Goal: Task Accomplishment & Management: Manage account settings

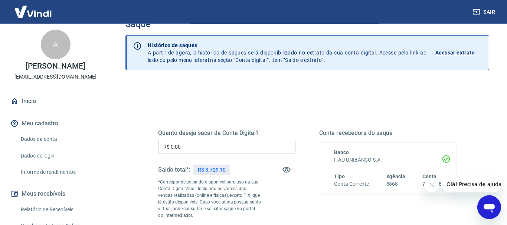
scroll to position [38, 0]
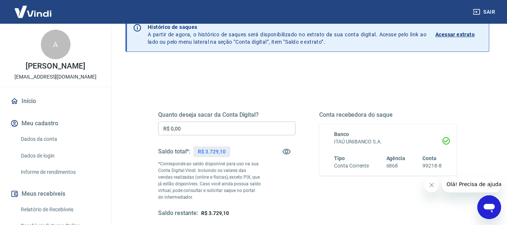
click at [204, 126] on input "R$ 0,00" at bounding box center [226, 129] width 137 height 14
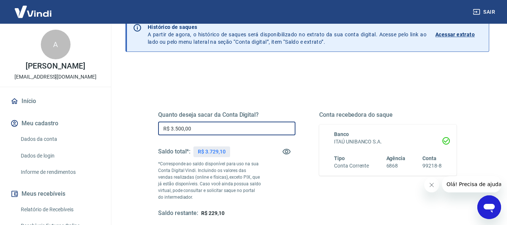
scroll to position [148, 0]
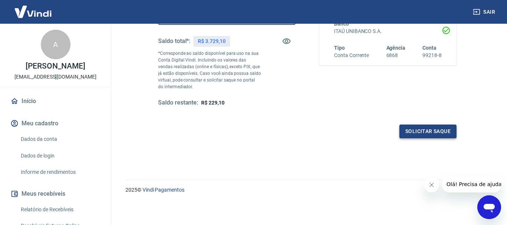
type input "R$ 3.500,00"
click at [434, 131] on button "Solicitar saque" at bounding box center [427, 132] width 57 height 14
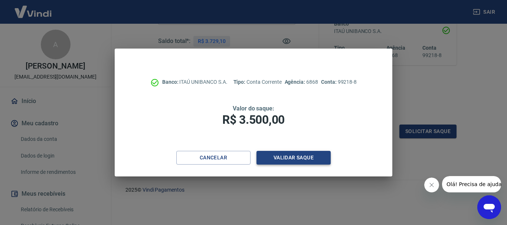
click at [292, 156] on button "Validar saque" at bounding box center [293, 158] width 74 height 14
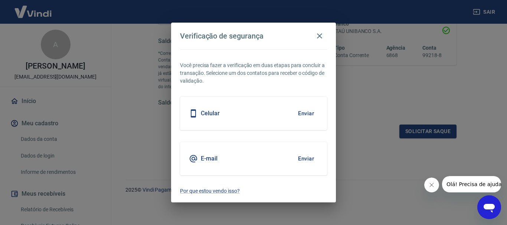
click at [310, 159] on button "Enviar" at bounding box center [306, 159] width 24 height 16
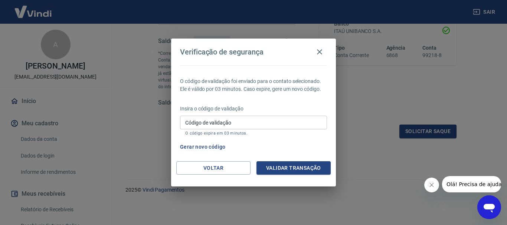
click at [206, 126] on input "Código de validação" at bounding box center [253, 123] width 147 height 14
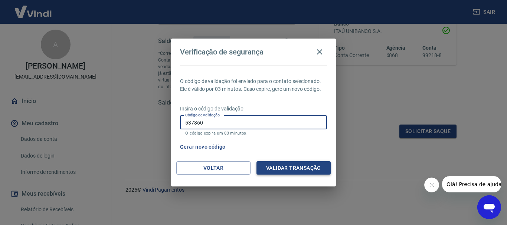
type input "537860"
click at [294, 169] on button "Validar transação" at bounding box center [293, 168] width 74 height 14
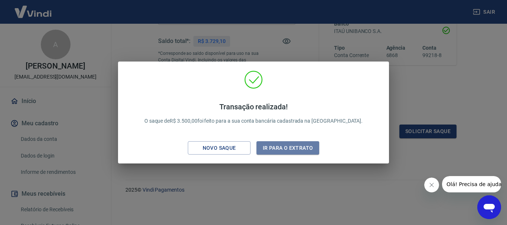
drag, startPoint x: 268, startPoint y: 149, endPoint x: 315, endPoint y: 16, distance: 141.2
click at [268, 148] on button "Ir para o extrato" at bounding box center [287, 148] width 63 height 14
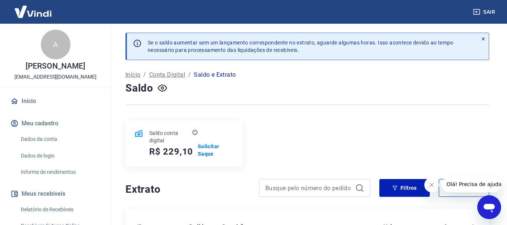
drag, startPoint x: 29, startPoint y: 113, endPoint x: 196, endPoint y: 3, distance: 200.7
click at [29, 109] on link "Início" at bounding box center [55, 101] width 93 height 16
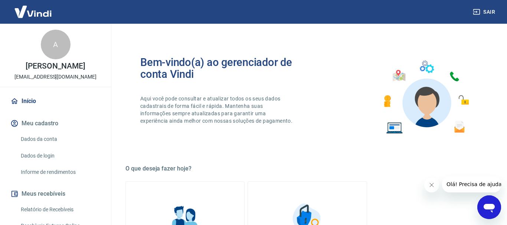
click at [30, 109] on link "Início" at bounding box center [55, 101] width 93 height 16
click at [37, 108] on link "Início" at bounding box center [55, 101] width 93 height 16
click at [27, 109] on link "Início" at bounding box center [55, 101] width 93 height 16
